Goal: Task Accomplishment & Management: Use online tool/utility

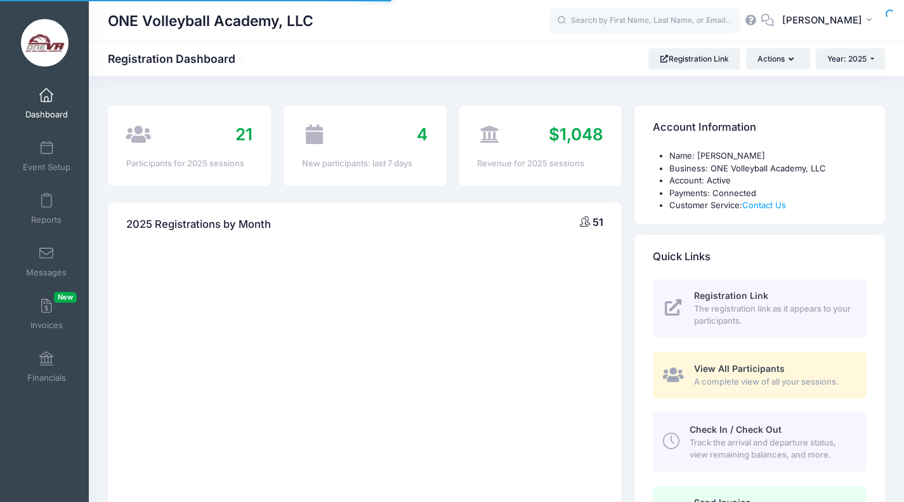
select select
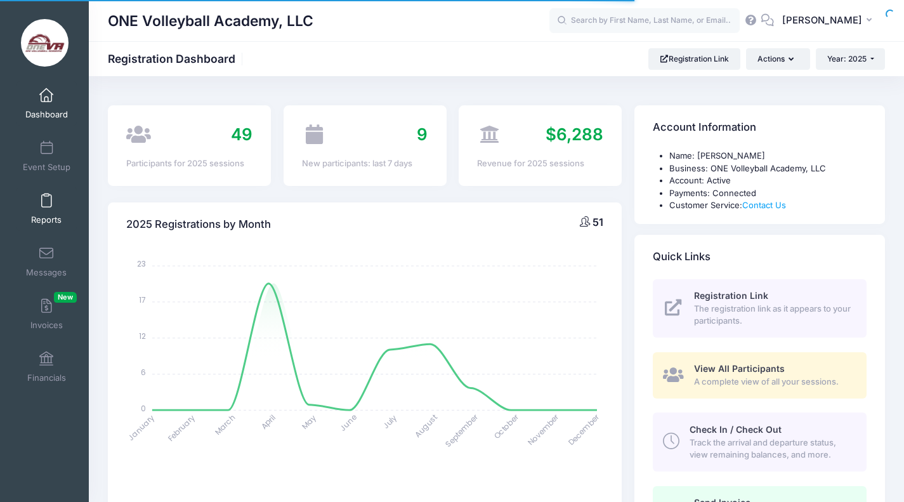
click at [35, 206] on link "Reports" at bounding box center [46, 209] width 60 height 44
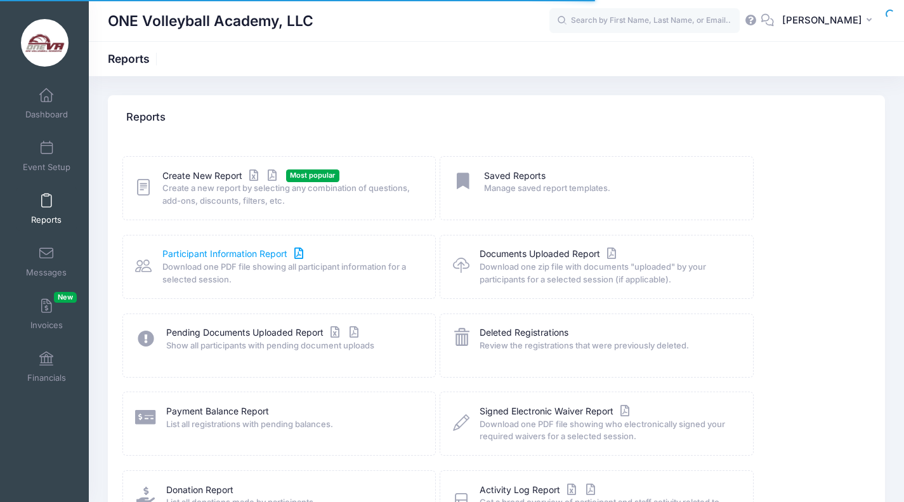
click at [217, 253] on link "Participant Information Report" at bounding box center [234, 253] width 144 height 13
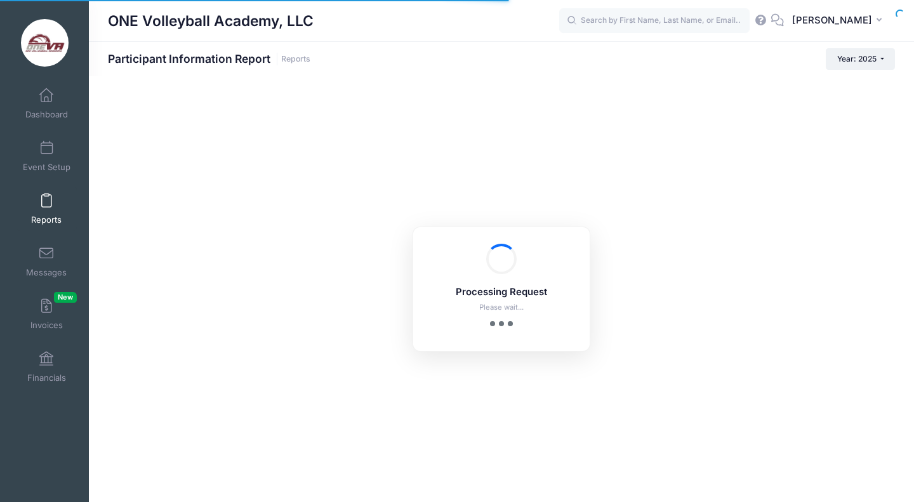
checkbox input "true"
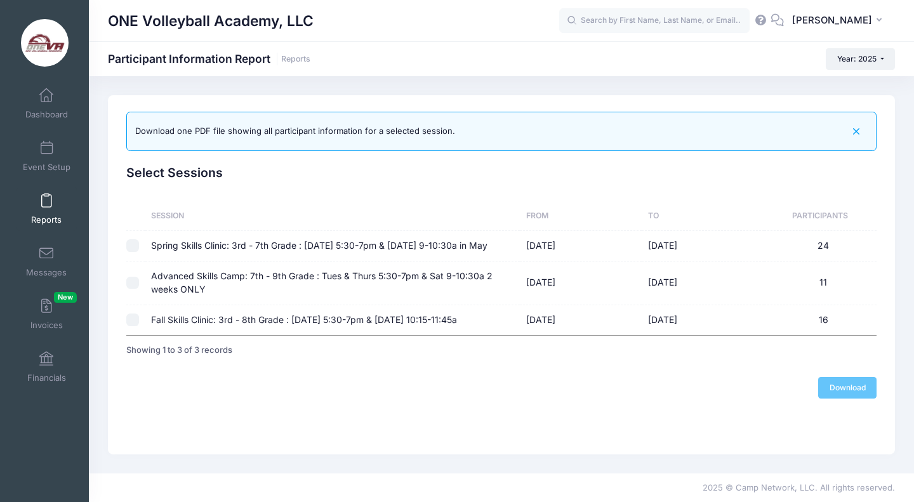
click at [165, 332] on td "Fall Skills Clinic: 3rd - 8th Grade : [DATE] 5:30-7pm & [DATE] 10:15-11:45a" at bounding box center [332, 320] width 375 height 30
click at [368, 333] on td "Fall Skills Clinic: 3rd - 8th Grade : [DATE] 5:30-7pm & [DATE] 10:15-11:45a" at bounding box center [332, 320] width 375 height 30
checkbox input "false"
